Goal: Transaction & Acquisition: Purchase product/service

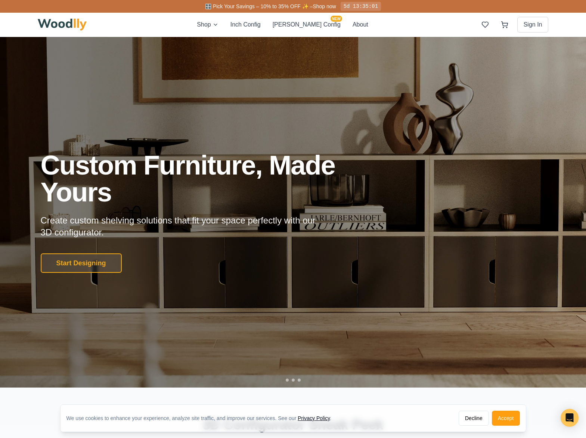
click at [284, 263] on div "Start Designing" at bounding box center [208, 262] width 335 height 19
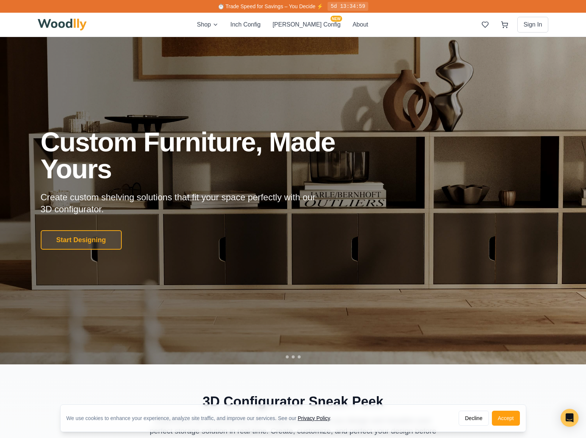
scroll to position [27, 0]
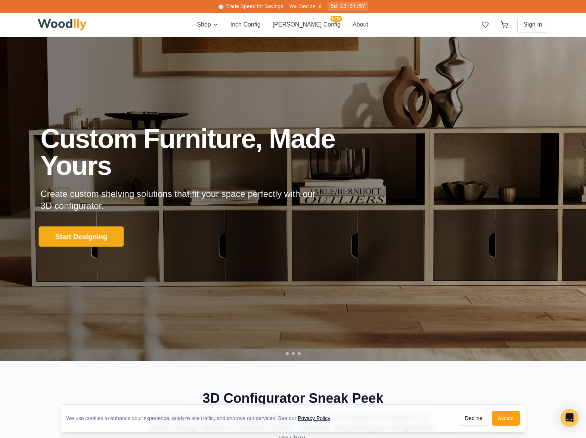
click at [94, 233] on button "Start Designing" at bounding box center [80, 236] width 85 height 21
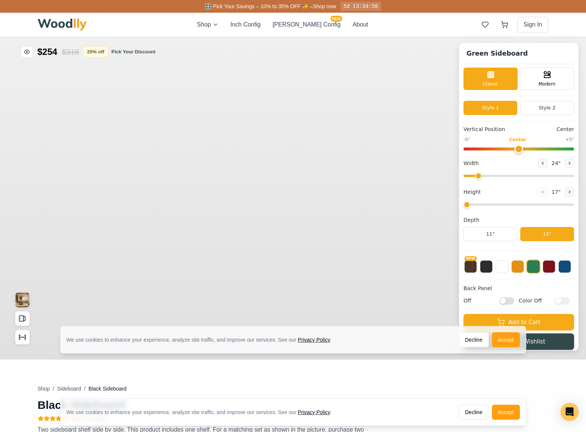
type input "56"
type input "2"
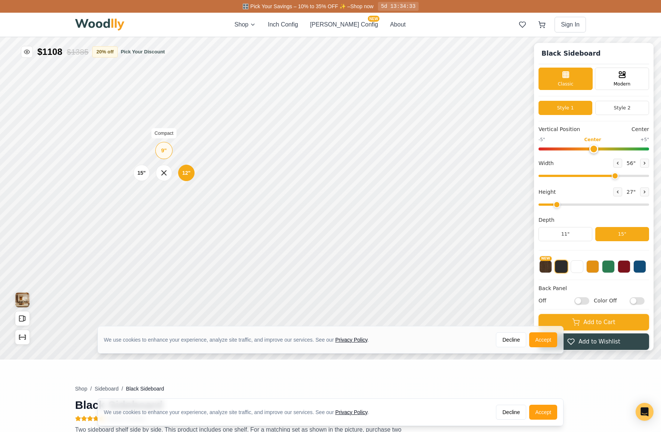
click at [161, 150] on div "9"" at bounding box center [164, 150] width 6 height 8
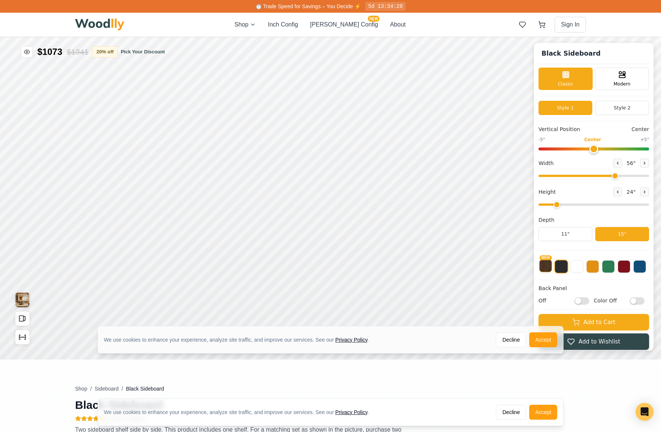
click at [550, 269] on button "NEW" at bounding box center [545, 266] width 13 height 13
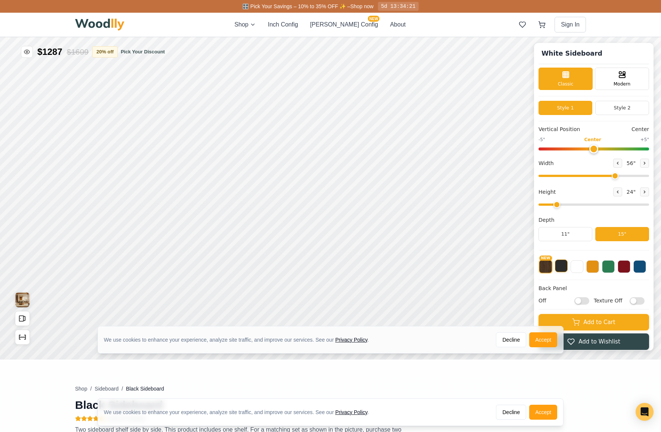
click at [565, 270] on button at bounding box center [561, 266] width 13 height 13
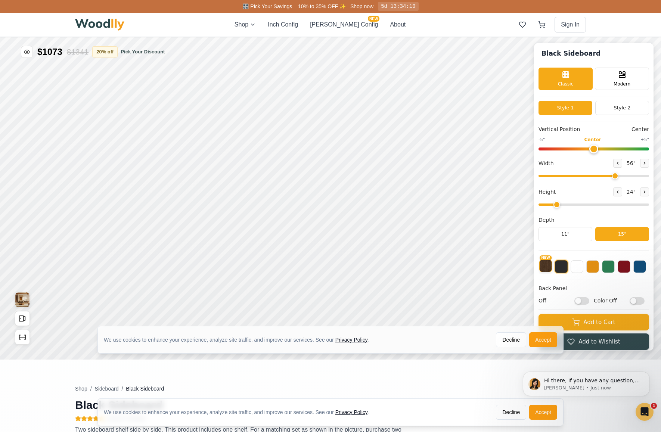
click at [551, 270] on button "NEW" at bounding box center [545, 266] width 13 height 13
click at [567, 270] on button at bounding box center [561, 266] width 13 height 13
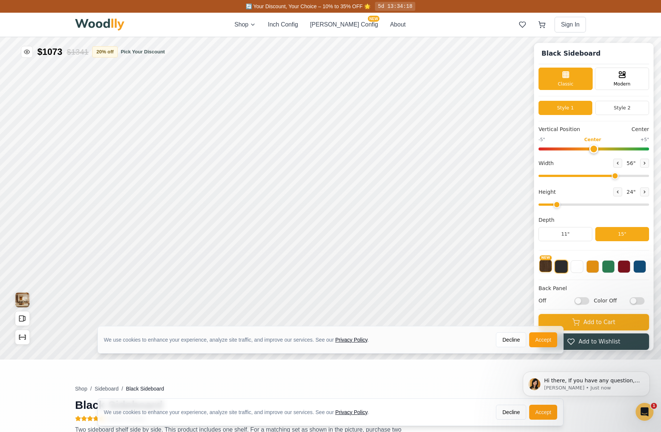
click at [548, 270] on button "NEW" at bounding box center [545, 266] width 13 height 13
click at [586, 270] on button at bounding box center [624, 266] width 13 height 13
click at [586, 270] on button at bounding box center [639, 266] width 13 height 13
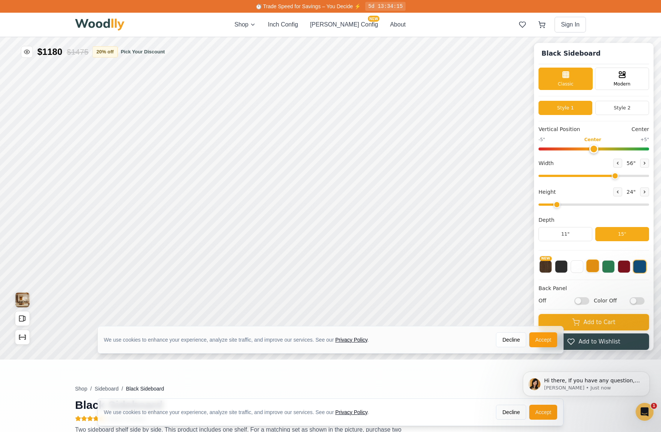
click at [586, 270] on button at bounding box center [592, 266] width 13 height 13
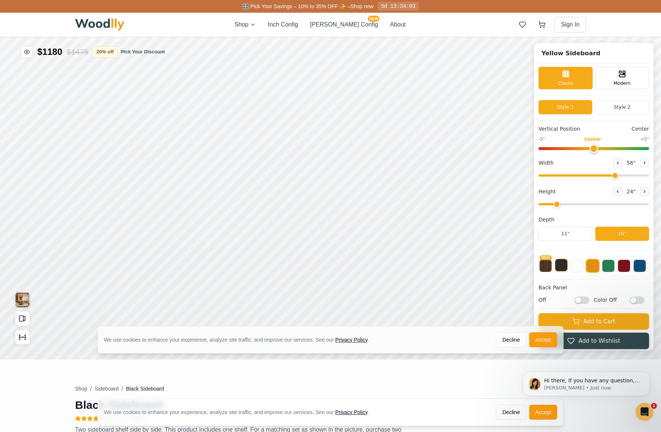
click at [568, 270] on button at bounding box center [561, 265] width 13 height 13
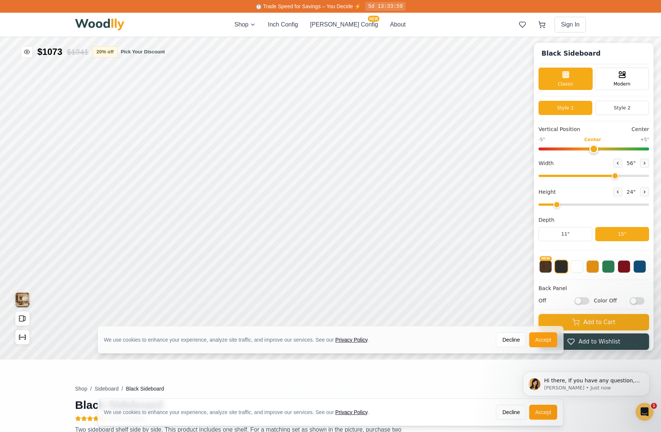
scroll to position [0, 0]
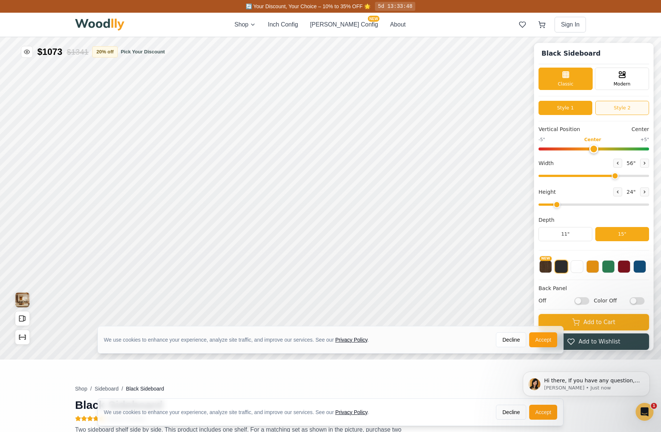
click at [586, 111] on button "Style 2" at bounding box center [622, 108] width 54 height 14
click at [574, 111] on button "Style 1" at bounding box center [566, 108] width 54 height 14
click at [586, 107] on button "Style 2" at bounding box center [622, 108] width 54 height 14
click at [552, 107] on button "Style 1" at bounding box center [566, 108] width 54 height 14
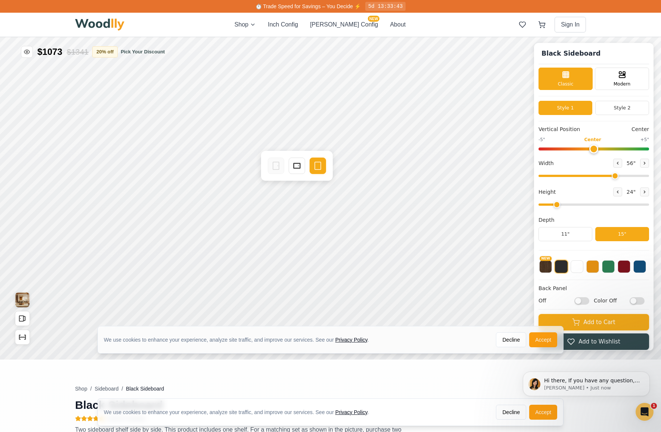
scroll to position [0, 3]
click at [586, 110] on button "Style 2" at bounding box center [622, 108] width 54 height 14
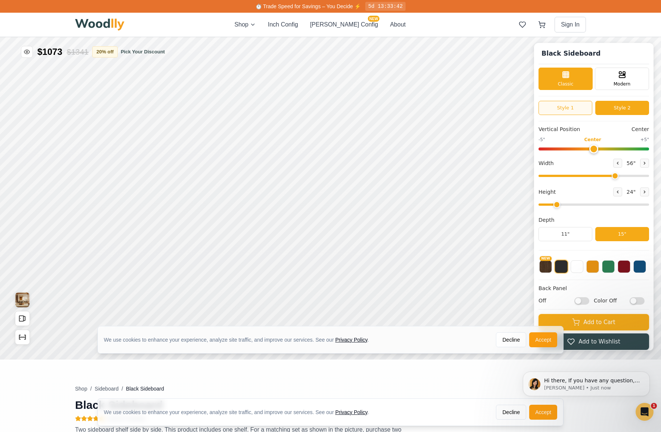
click at [577, 108] on button "Style 1" at bounding box center [566, 108] width 54 height 14
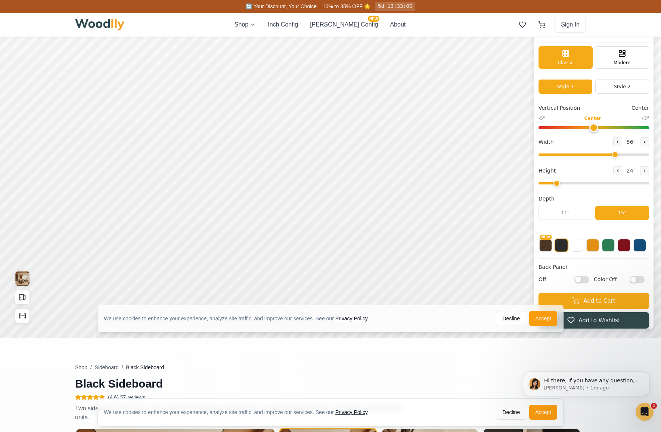
scroll to position [0, 1]
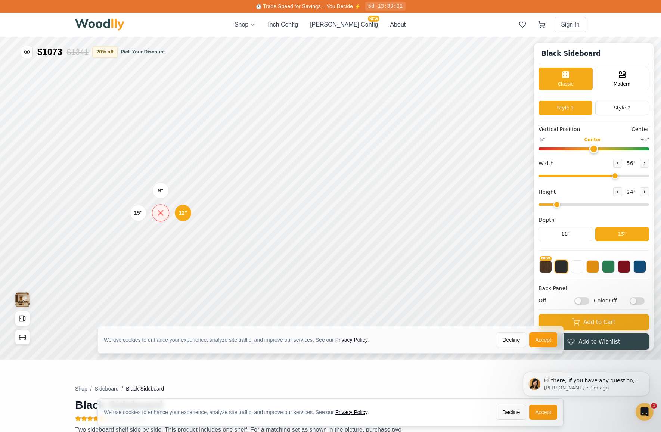
click at [161, 214] on icon at bounding box center [160, 212] width 9 height 9
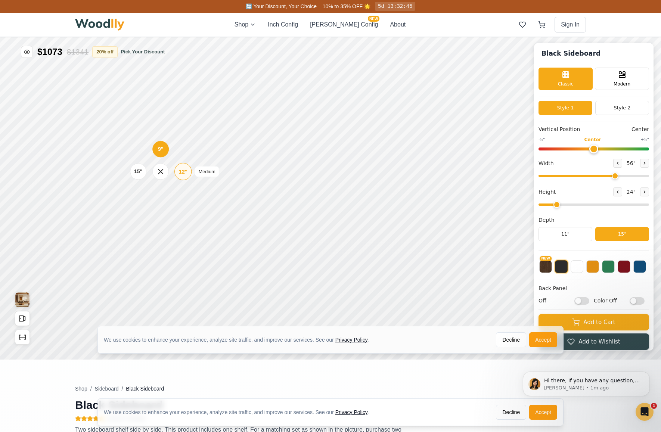
click at [182, 171] on div "12"" at bounding box center [183, 171] width 9 height 8
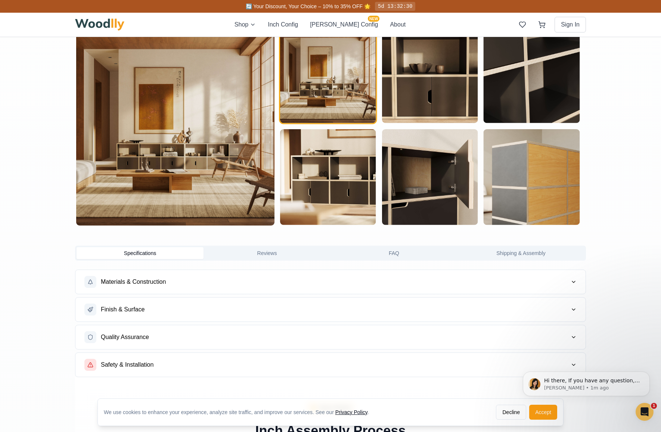
scroll to position [426, 1]
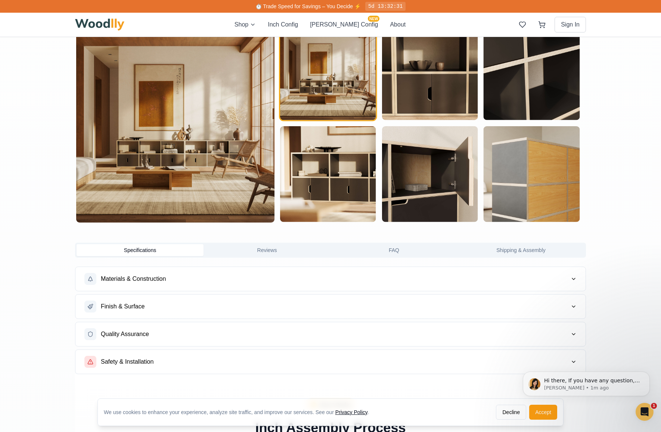
click at [400, 252] on button "FAQ" at bounding box center [394, 250] width 127 height 12
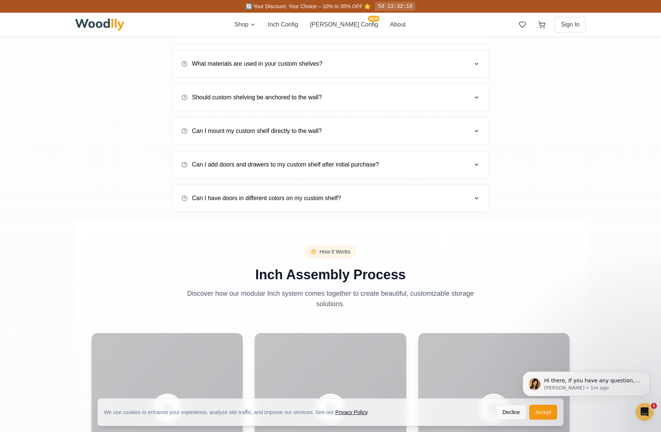
scroll to position [828, 1]
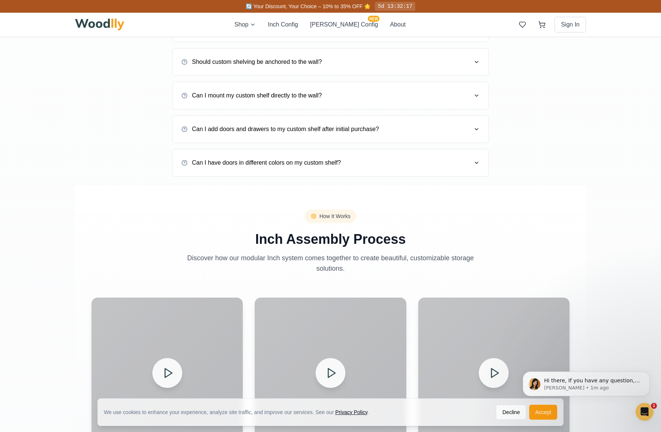
click at [470, 162] on button "Can I have doors in different colors on my custom shelf?" at bounding box center [330, 162] width 298 height 21
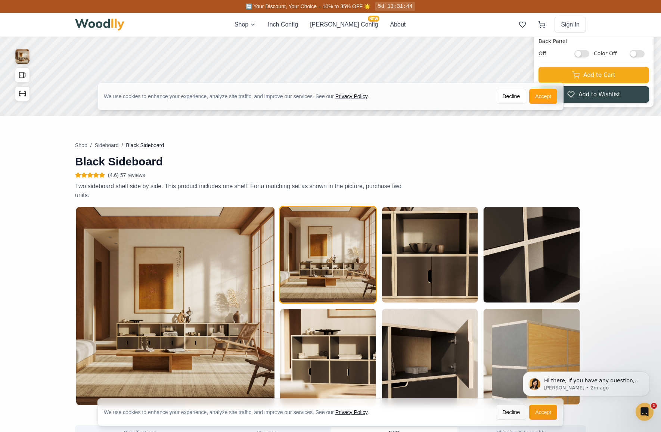
scroll to position [209, 1]
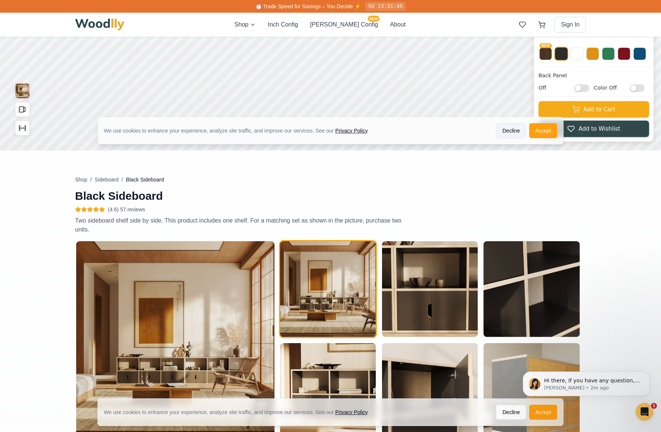
click at [512, 130] on button "Decline" at bounding box center [511, 130] width 30 height 15
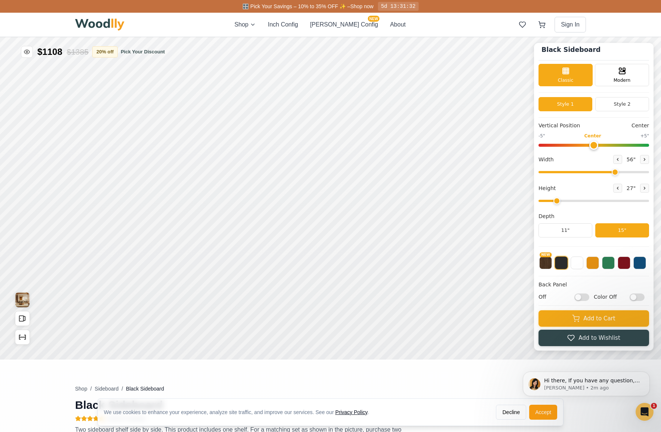
scroll to position [0, 0]
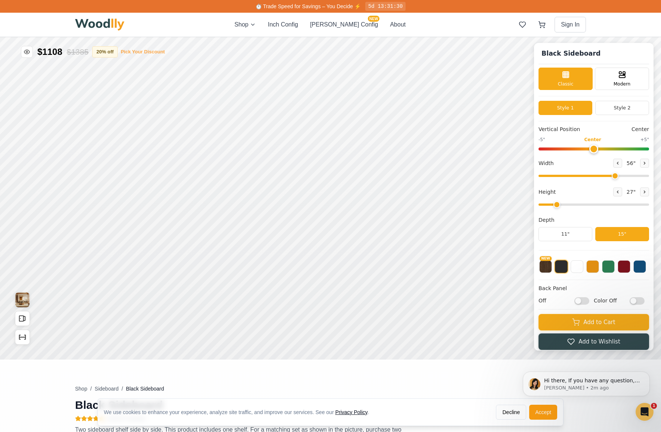
click at [148, 52] on button "Pick Your Discount" at bounding box center [143, 51] width 44 height 7
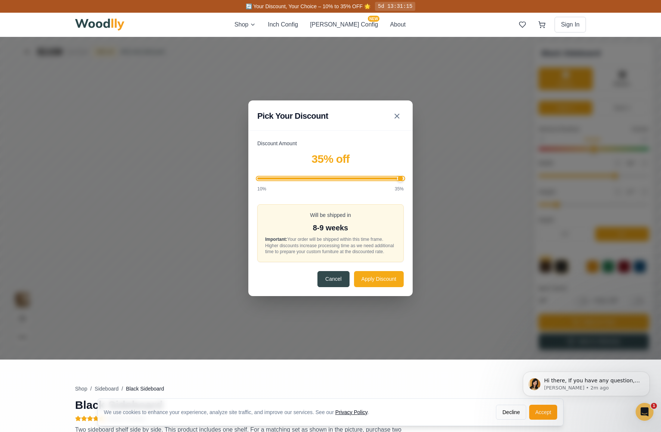
type input "35"
drag, startPoint x: 320, startPoint y: 177, endPoint x: 413, endPoint y: 178, distance: 93.0
click at [412, 177] on div "Discount Amount 35 % off 10% 35% Will be shipped in 8-9 weeks Important: Your o…" at bounding box center [330, 218] width 164 height 156
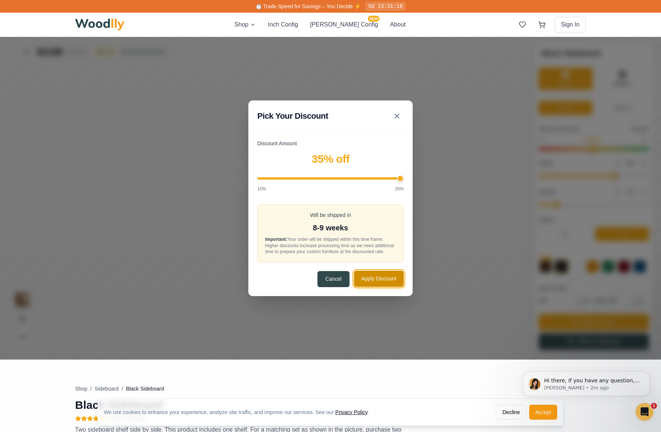
click at [383, 282] on button "Apply Discount" at bounding box center [379, 279] width 50 height 16
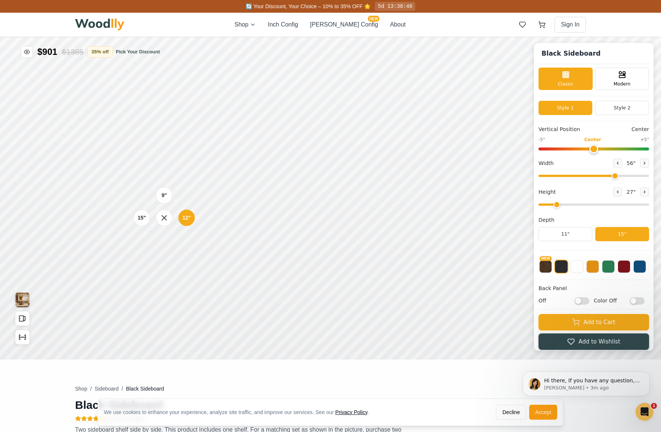
click at [583, 302] on input "Off" at bounding box center [581, 300] width 15 height 7
click at [586, 301] on input "On" at bounding box center [581, 300] width 15 height 7
checkbox input "false"
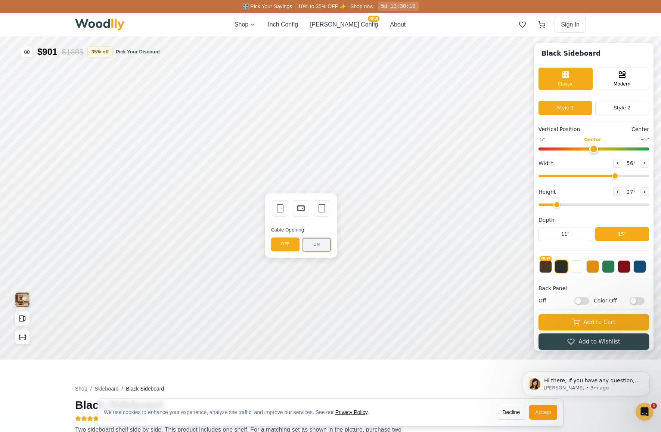
click at [316, 243] on button "ON" at bounding box center [316, 245] width 28 height 14
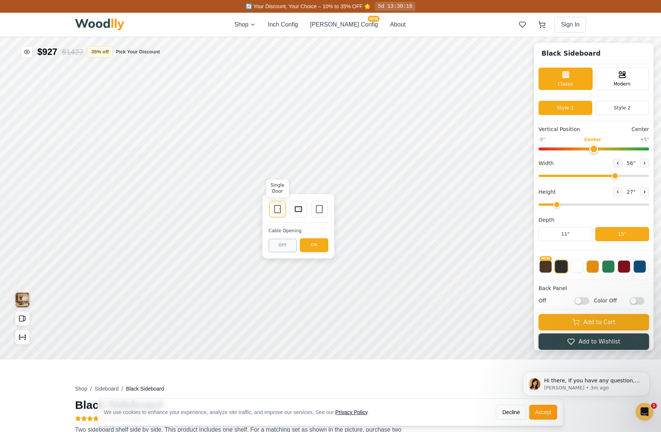
click at [273, 214] on div "Single Door" at bounding box center [277, 209] width 16 height 16
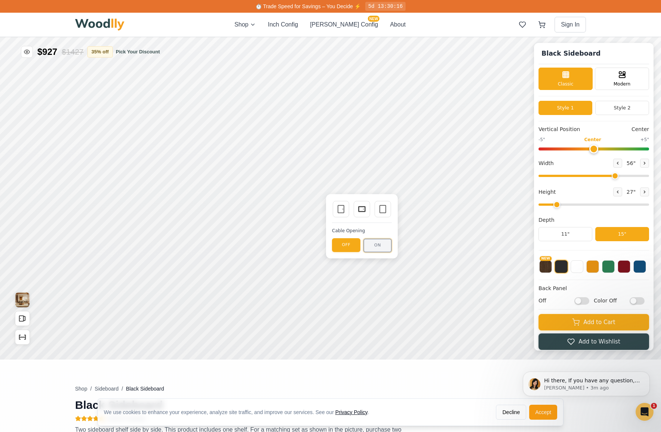
click at [372, 239] on button "ON" at bounding box center [377, 246] width 28 height 14
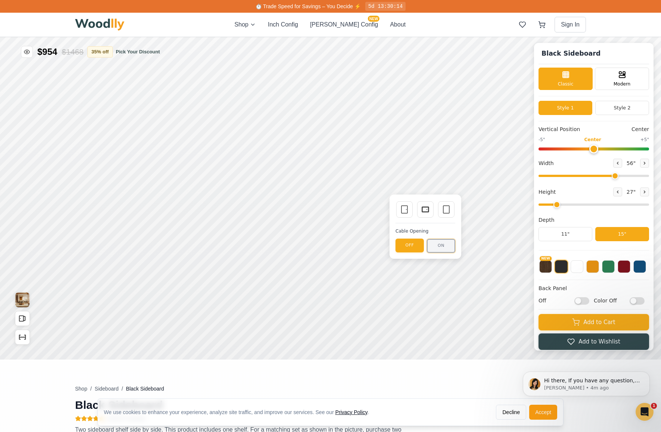
click at [445, 243] on button "ON" at bounding box center [441, 246] width 28 height 14
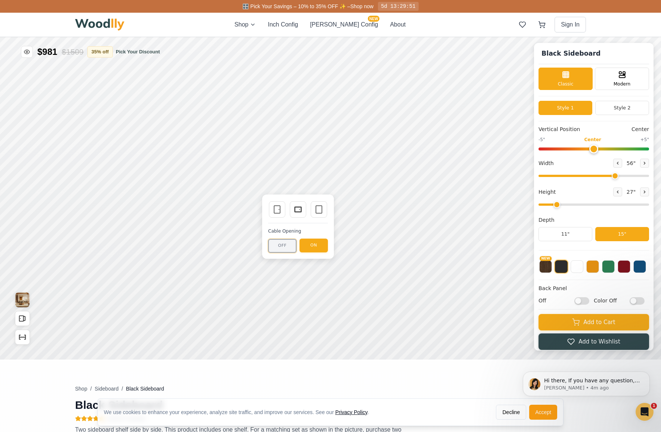
click at [283, 242] on button "OFF" at bounding box center [282, 246] width 28 height 14
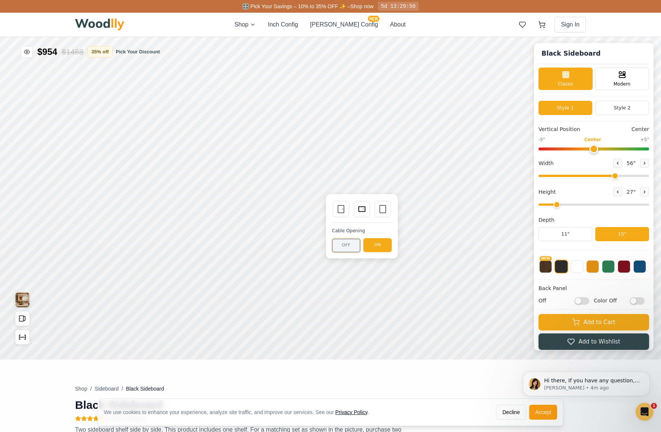
click at [338, 248] on button "OFF" at bounding box center [346, 246] width 28 height 14
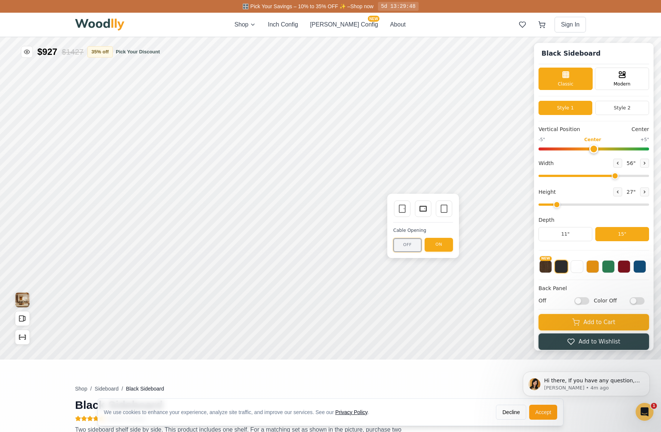
click at [399, 245] on button "OFF" at bounding box center [407, 245] width 28 height 14
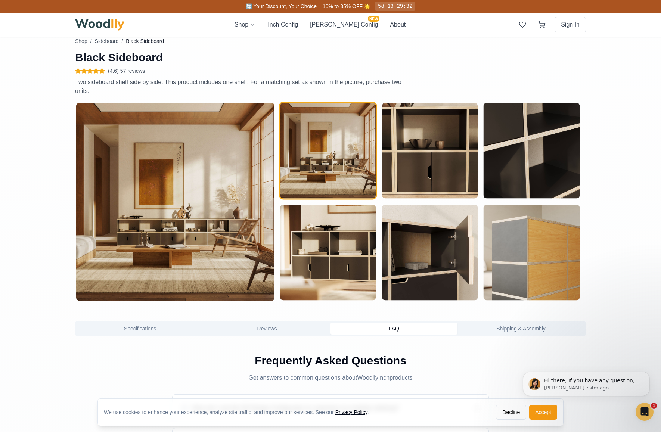
scroll to position [347, 1]
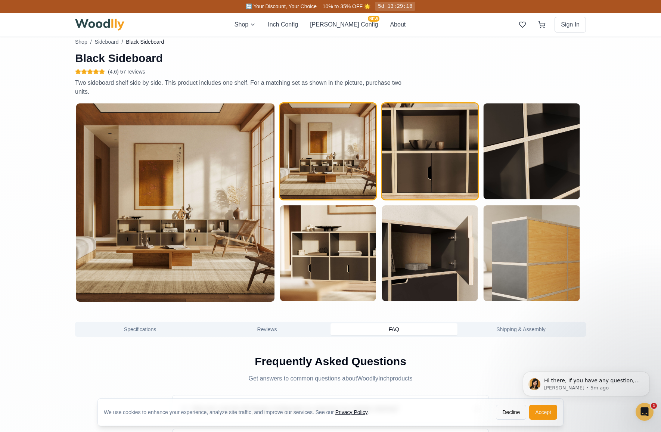
click at [442, 165] on img "button" at bounding box center [430, 151] width 96 height 96
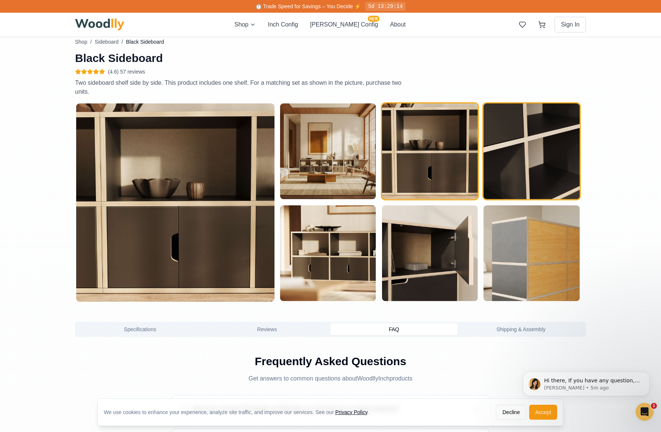
click at [511, 168] on img "button" at bounding box center [532, 151] width 96 height 96
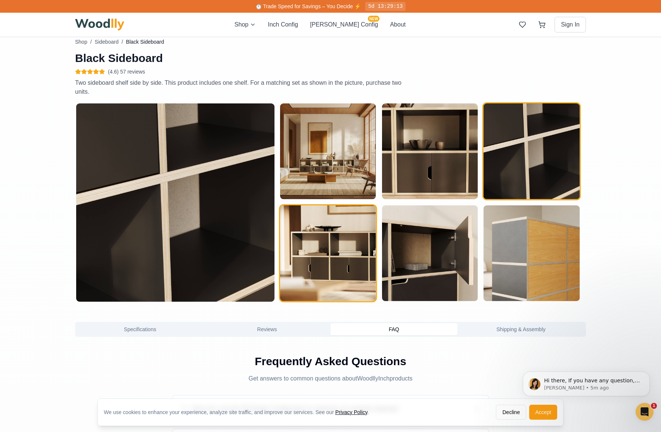
click at [339, 274] on img "button" at bounding box center [328, 253] width 96 height 96
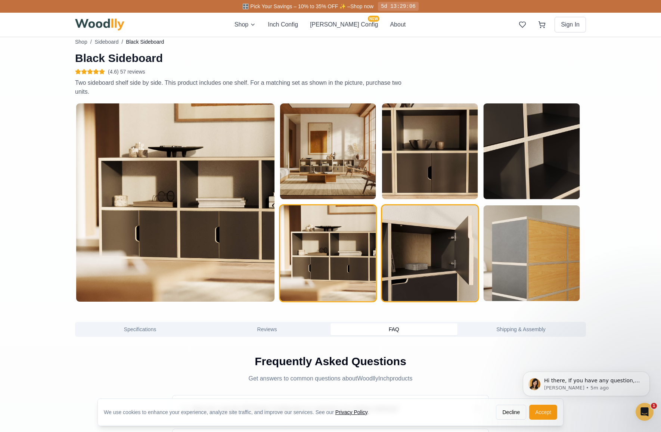
click at [424, 266] on img "button" at bounding box center [430, 253] width 96 height 96
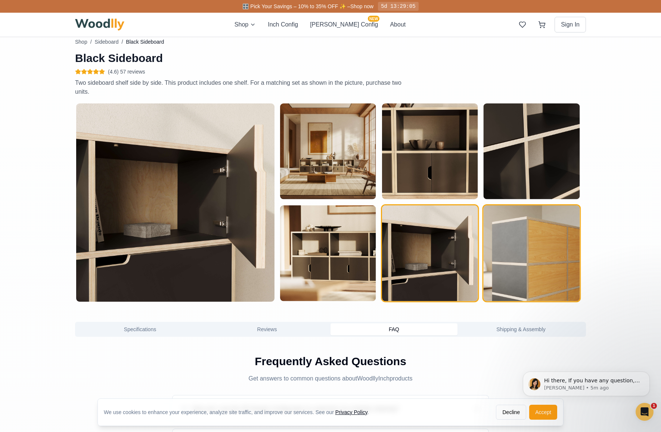
scroll to position [347, 1]
click at [531, 274] on img "button" at bounding box center [532, 253] width 96 height 96
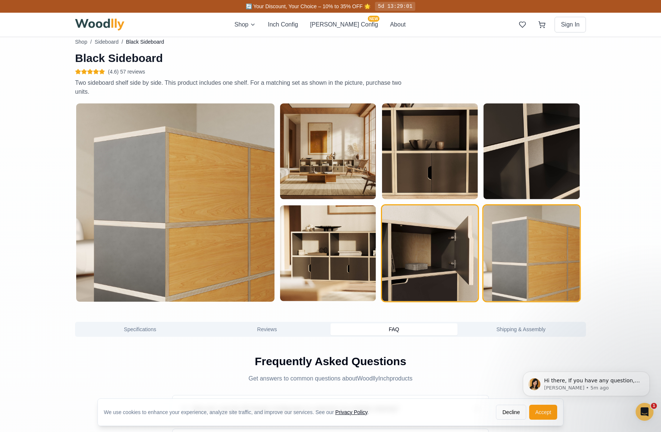
click at [448, 269] on img "button" at bounding box center [430, 253] width 96 height 96
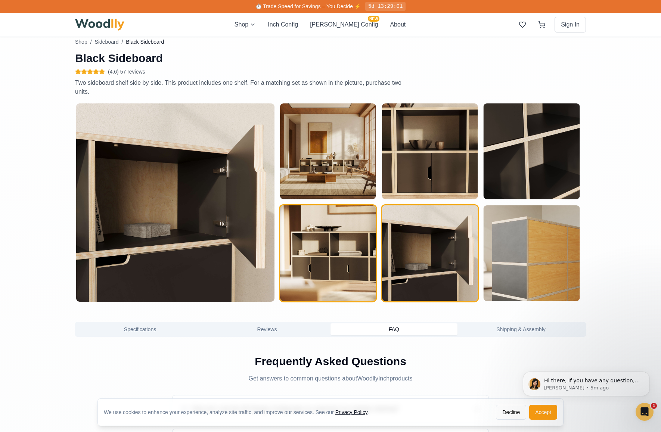
click at [340, 264] on img "button" at bounding box center [328, 253] width 96 height 96
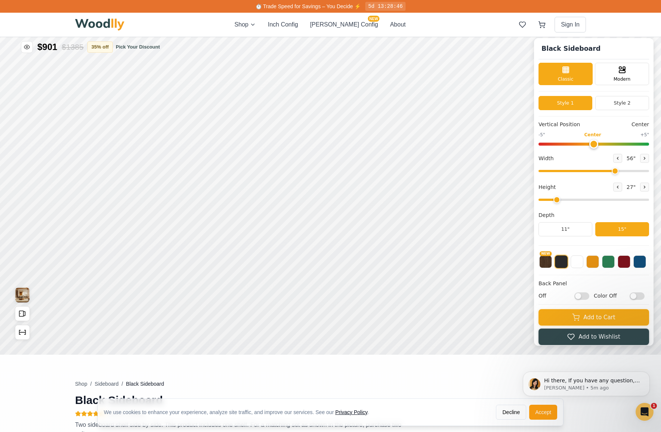
scroll to position [0, 1]
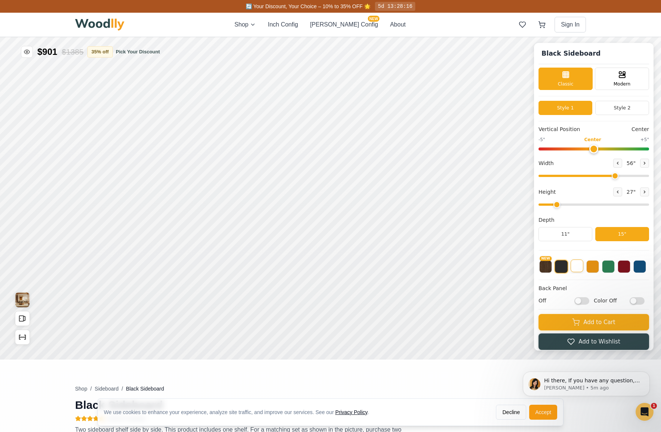
click at [582, 271] on button at bounding box center [577, 266] width 13 height 13
click at [586, 271] on button at bounding box center [592, 266] width 13 height 13
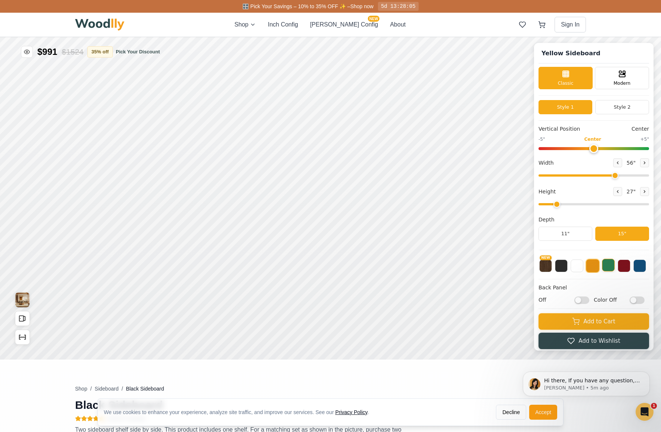
click at [586, 268] on button at bounding box center [608, 265] width 13 height 13
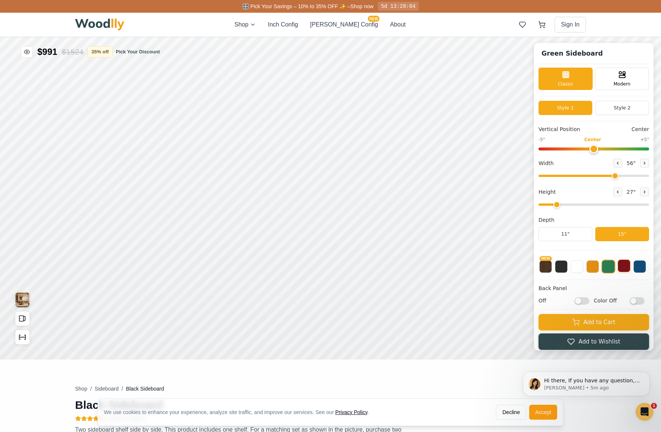
click at [586, 269] on button at bounding box center [624, 266] width 13 height 13
click at [586, 270] on button at bounding box center [639, 266] width 13 height 13
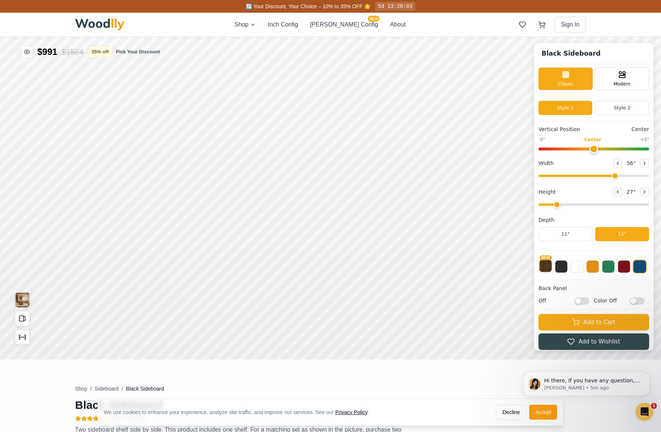
click at [549, 270] on button "NEW" at bounding box center [545, 266] width 13 height 13
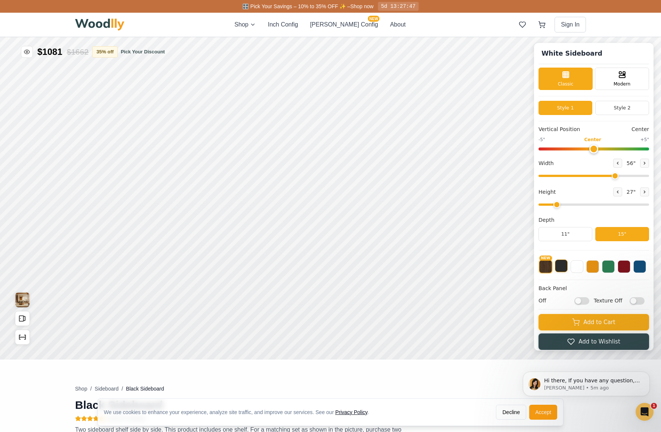
click at [564, 271] on button at bounding box center [561, 266] width 13 height 13
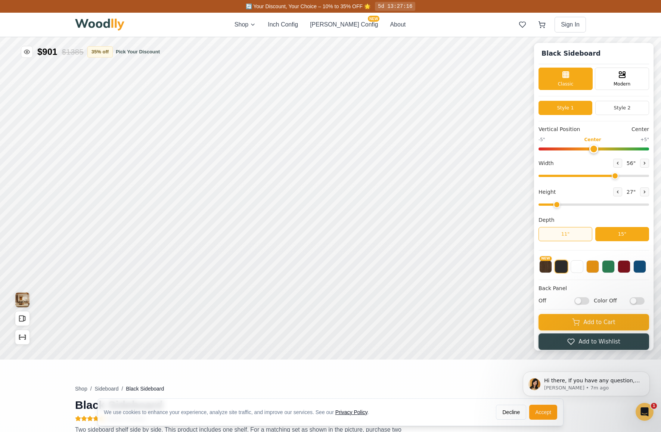
click at [566, 232] on button "11"" at bounding box center [566, 234] width 54 height 14
click at [586, 233] on button "15"" at bounding box center [622, 234] width 54 height 14
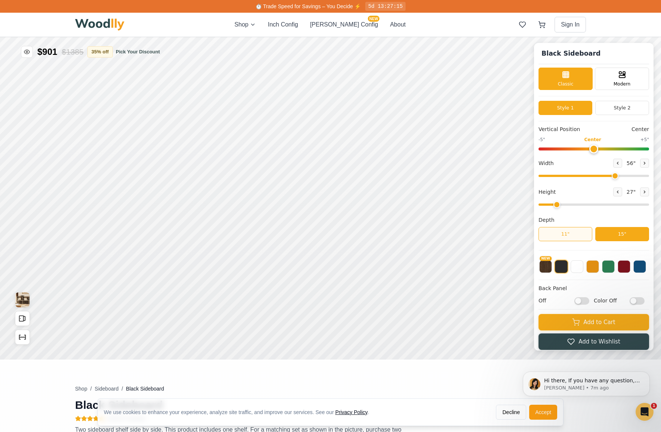
click at [583, 233] on button "11"" at bounding box center [566, 234] width 54 height 14
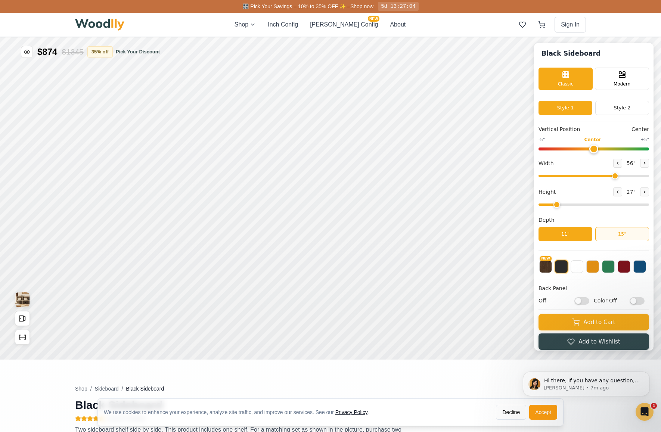
click at [586, 236] on button "15"" at bounding box center [622, 234] width 54 height 14
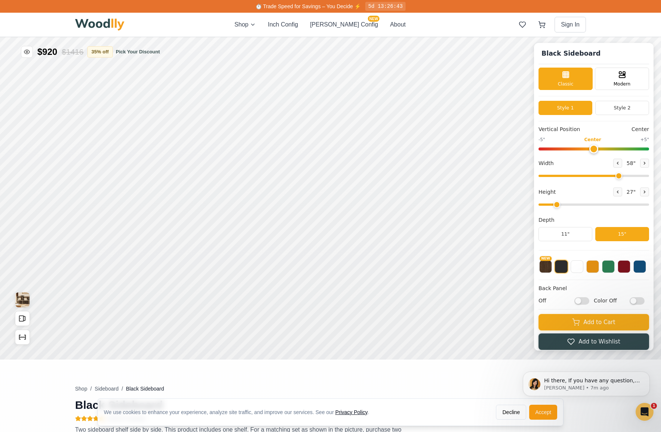
click at [586, 176] on input "range" at bounding box center [594, 176] width 111 height 2
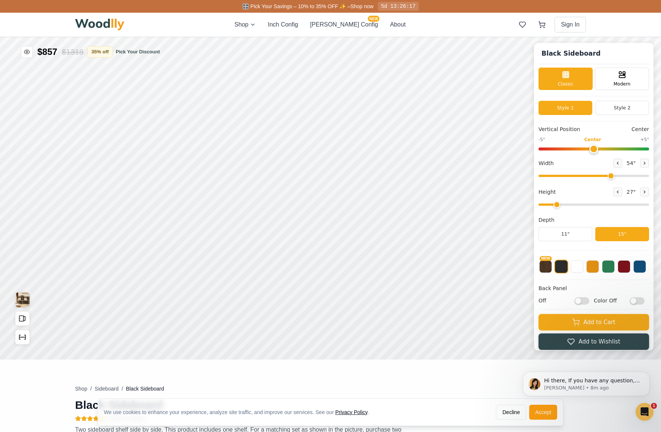
drag, startPoint x: 621, startPoint y: 177, endPoint x: 615, endPoint y: 177, distance: 6.7
click at [586, 177] on input "range" at bounding box center [594, 176] width 111 height 2
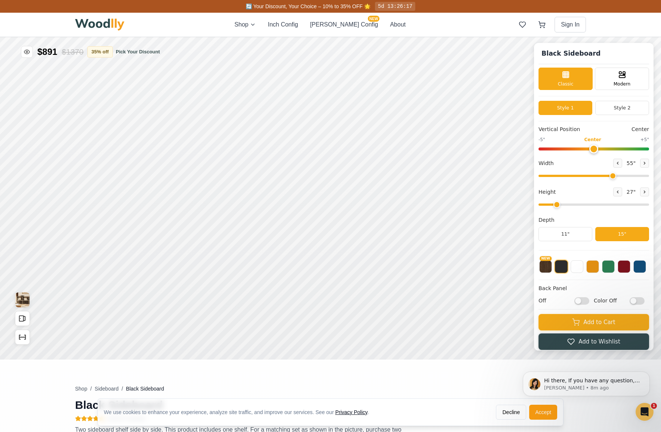
type input "55"
click at [586, 177] on input "range" at bounding box center [594, 176] width 111 height 2
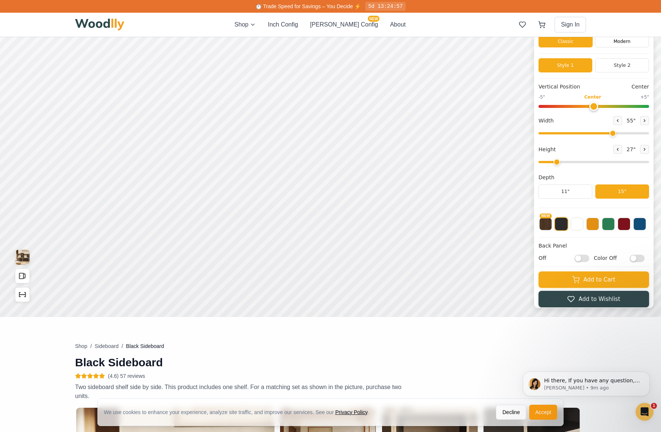
scroll to position [0, 3]
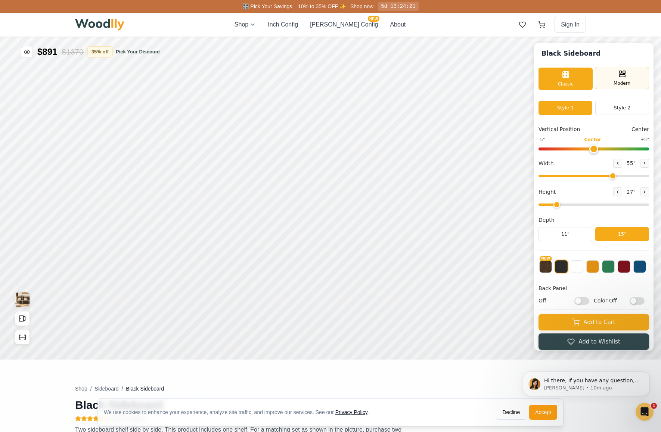
click at [586, 75] on div "Modern" at bounding box center [622, 78] width 54 height 22
click at [574, 81] on span "Classic" at bounding box center [566, 83] width 16 height 7
click at [586, 81] on span "Modern" at bounding box center [622, 83] width 17 height 7
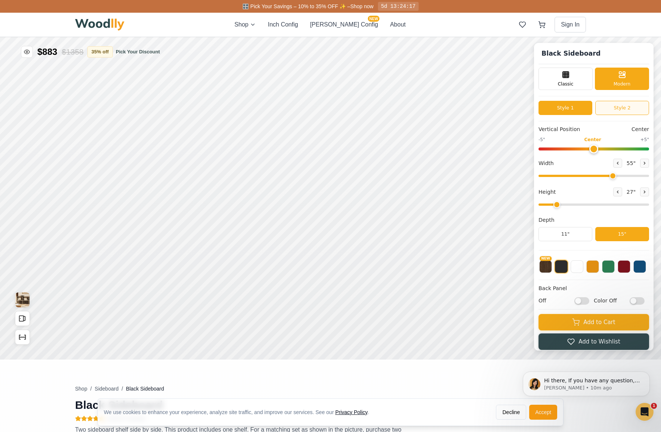
click at [586, 106] on button "Style 2" at bounding box center [622, 108] width 54 height 14
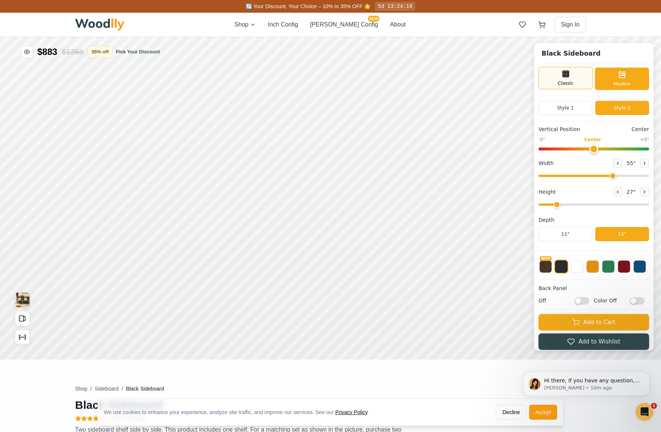
click at [565, 82] on span "Classic" at bounding box center [566, 83] width 16 height 7
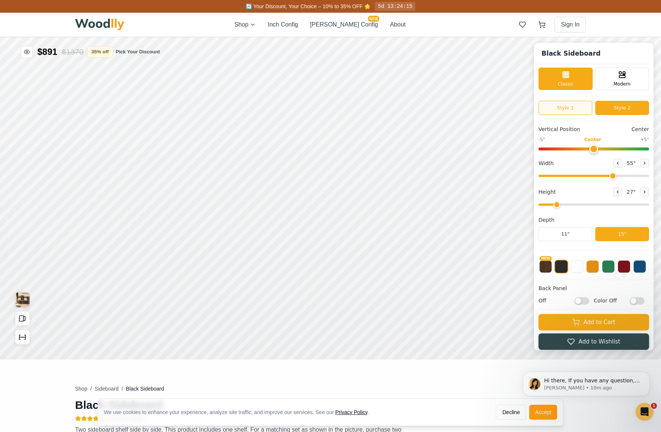
click at [570, 107] on button "Style 1" at bounding box center [566, 108] width 54 height 14
type input "0"
click at [586, 148] on input "range" at bounding box center [594, 149] width 111 height 3
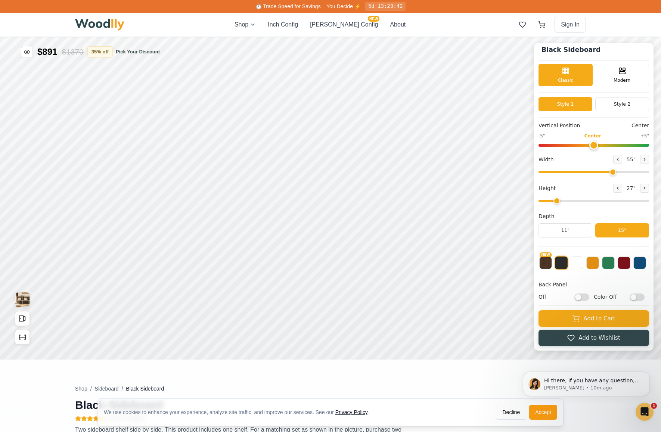
scroll to position [0, 0]
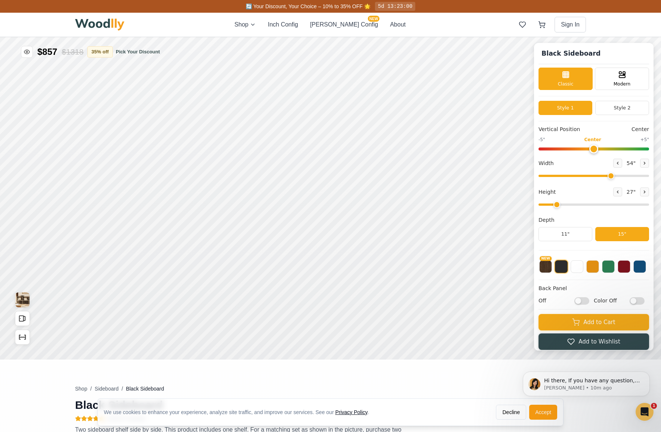
click at [586, 176] on input "range" at bounding box center [594, 176] width 111 height 2
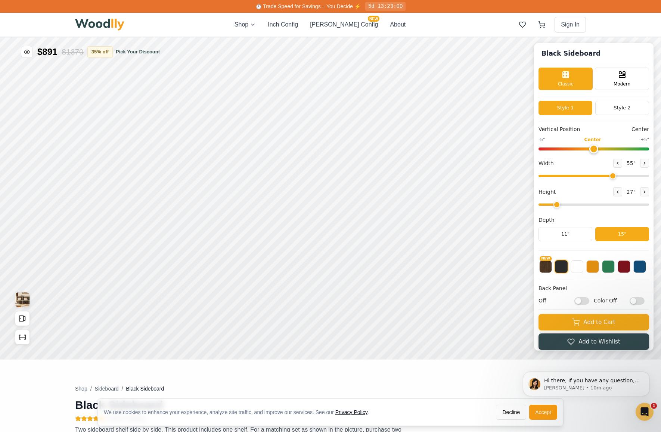
type input "55"
click at [586, 176] on input "range" at bounding box center [594, 176] width 111 height 2
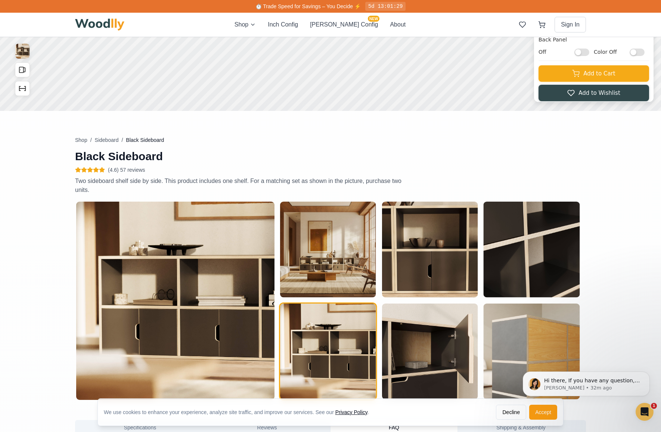
scroll to position [279, 3]
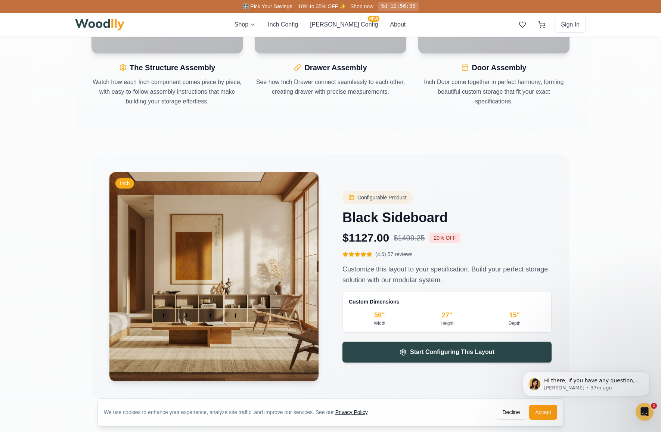
scroll to position [1243, 3]
